Goal: Information Seeking & Learning: Learn about a topic

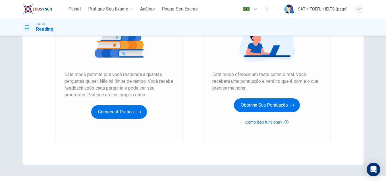
scroll to position [92, 0]
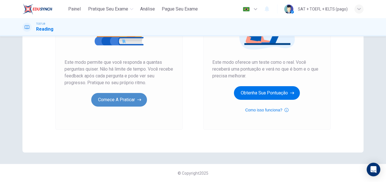
click at [131, 103] on button "Comece a praticar" at bounding box center [119, 100] width 56 height 14
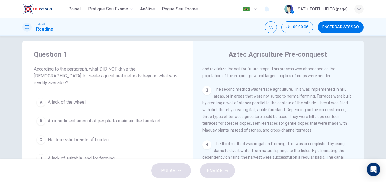
scroll to position [7, 0]
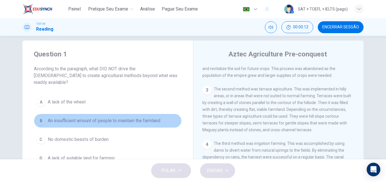
click at [151, 114] on button "B An insufficient amount of people to maintain the farmland" at bounding box center [108, 121] width 148 height 14
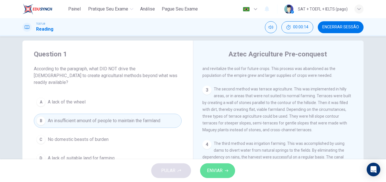
click at [223, 170] on button "ENVIAR" at bounding box center [217, 171] width 35 height 15
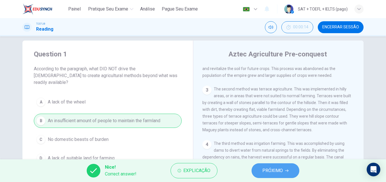
click at [267, 169] on span "PRÓXIMO" at bounding box center [272, 171] width 20 height 8
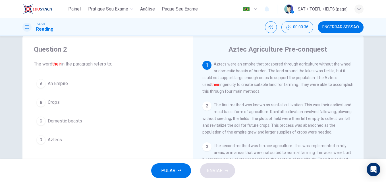
scroll to position [12, 0]
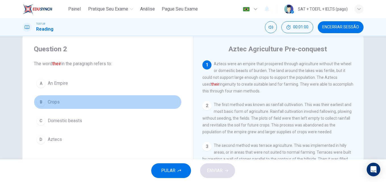
click at [61, 104] on button "B Crops" at bounding box center [108, 102] width 148 height 14
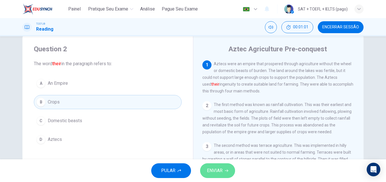
click at [215, 172] on span "ENVIAR" at bounding box center [215, 171] width 16 height 8
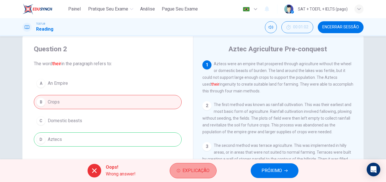
click at [193, 166] on button "Explicação" at bounding box center [193, 170] width 47 height 15
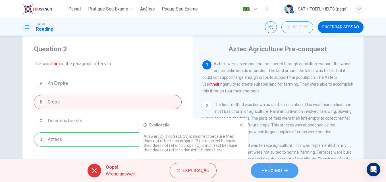
click at [275, 169] on span "PRÓXIMO" at bounding box center [271, 171] width 20 height 8
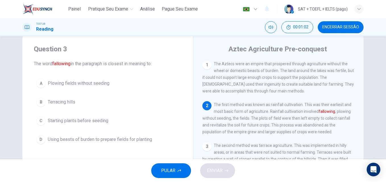
scroll to position [42, 0]
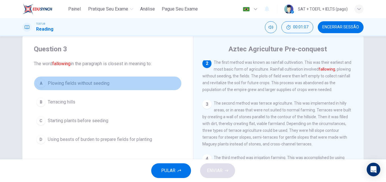
click at [100, 86] on span "Plowing fields without seeding" at bounding box center [79, 83] width 62 height 7
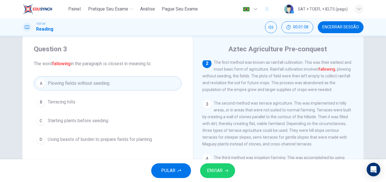
click at [227, 174] on button "ENVIAR" at bounding box center [217, 171] width 35 height 15
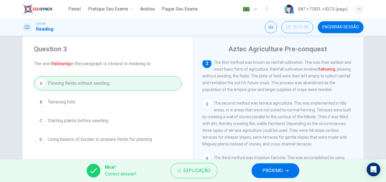
click at [273, 170] on span "PRÓXIMO" at bounding box center [272, 171] width 20 height 8
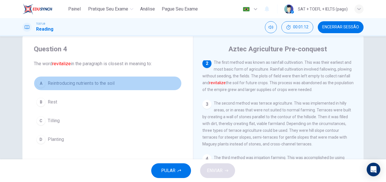
click at [93, 86] on span "Reintroducing nutrients to the soil" at bounding box center [81, 83] width 67 height 7
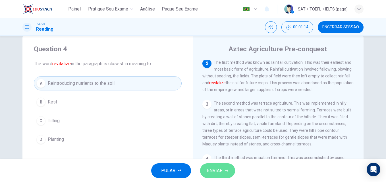
click at [215, 167] on span "ENVIAR" at bounding box center [215, 171] width 16 height 8
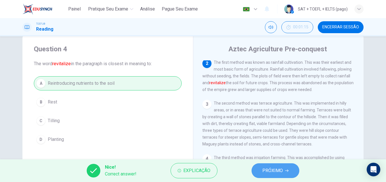
click at [265, 171] on span "PRÓXIMO" at bounding box center [272, 171] width 20 height 8
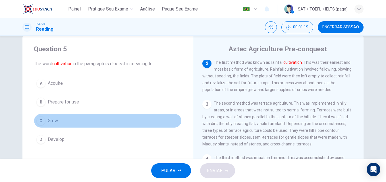
click at [56, 124] on button "C Grow" at bounding box center [108, 121] width 148 height 14
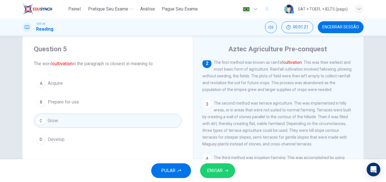
click at [214, 162] on div "PULAR ENVIAR" at bounding box center [193, 171] width 386 height 23
click at [216, 173] on span "ENVIAR" at bounding box center [215, 171] width 16 height 8
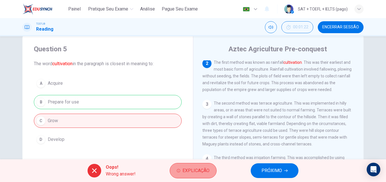
click at [195, 170] on span "Explicação" at bounding box center [195, 171] width 27 height 8
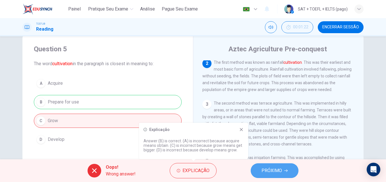
click at [271, 167] on button "PRÓXIMO" at bounding box center [275, 171] width 48 height 15
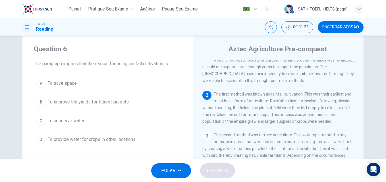
scroll to position [0, 0]
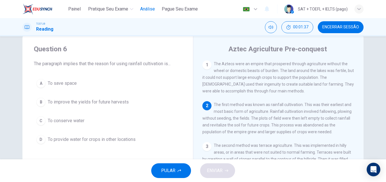
click at [151, 9] on span "Análise" at bounding box center [147, 9] width 15 height 7
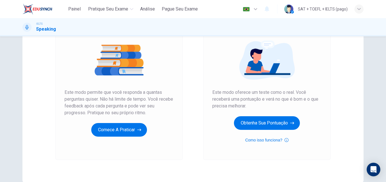
scroll to position [63, 0]
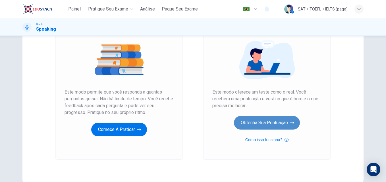
click at [252, 122] on button "Obtenha sua pontuação" at bounding box center [267, 123] width 66 height 14
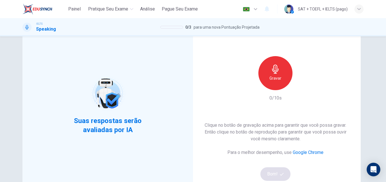
scroll to position [26, 0]
click at [40, 10] on img at bounding box center [37, 8] width 30 height 11
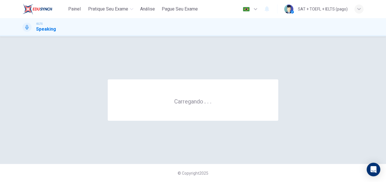
scroll to position [0, 0]
